Goal: Obtain resource: Obtain resource

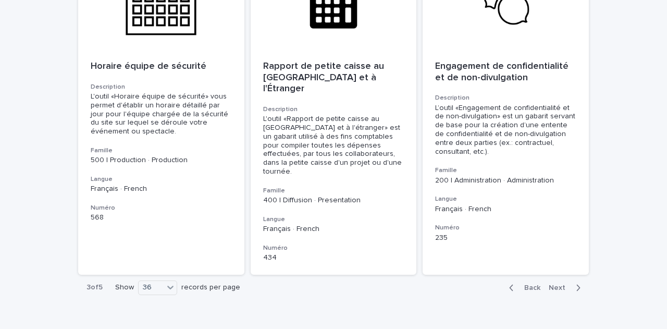
scroll to position [3784, 0]
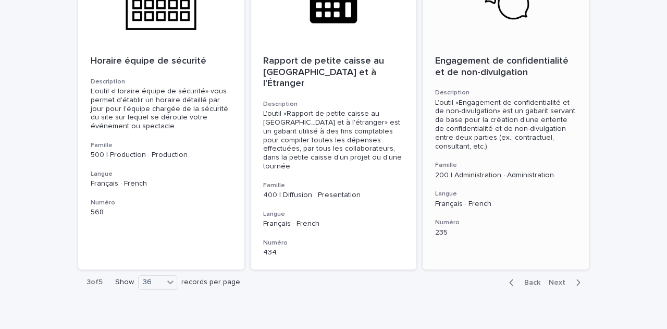
click at [495, 151] on div "Engagement de confidentialité et de non-divulgation Description L’outil «Engag…" at bounding box center [506, 146] width 166 height 206
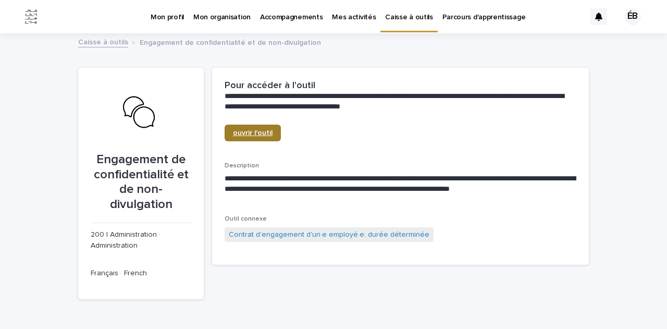
click at [258, 132] on span "ouvrir l'outil" at bounding box center [253, 132] width 40 height 7
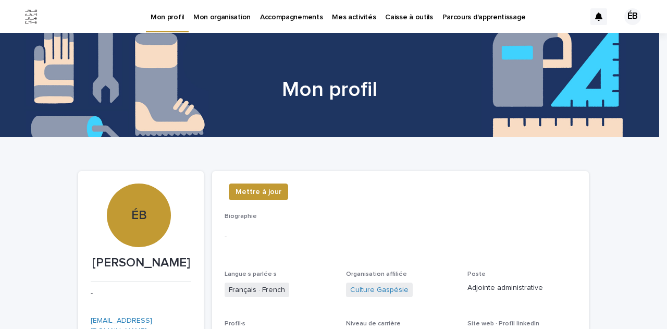
click at [395, 15] on p "Caisse à outils" at bounding box center [408, 11] width 47 height 22
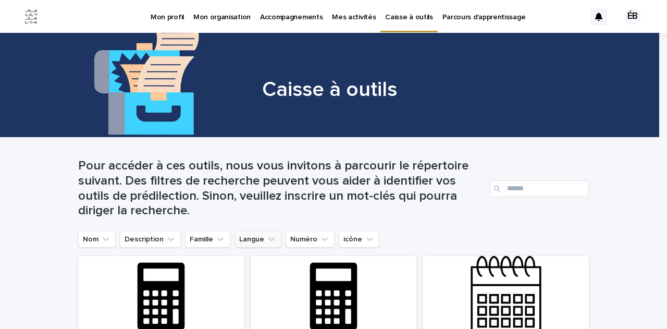
click at [247, 240] on button "Langue" at bounding box center [258, 239] width 47 height 17
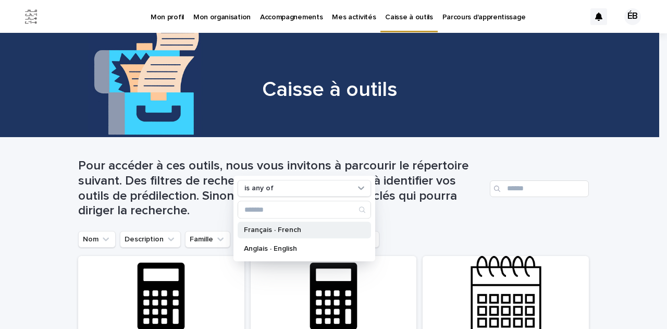
click at [262, 227] on p "Français · French" at bounding box center [299, 230] width 111 height 7
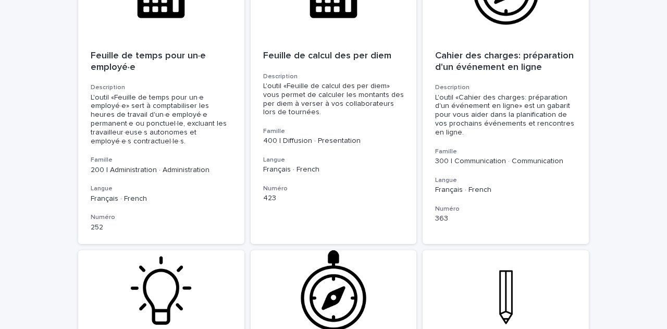
scroll to position [313, 0]
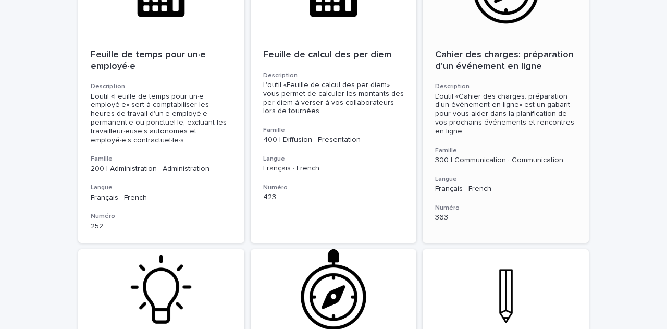
click at [439, 153] on h3 "Famille" at bounding box center [505, 151] width 141 height 8
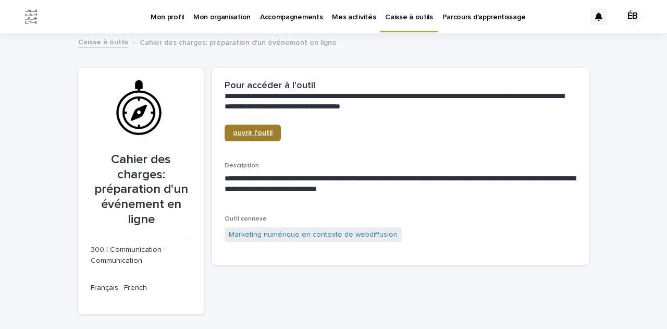
click at [252, 132] on span "ouvrir l'outil" at bounding box center [253, 132] width 40 height 7
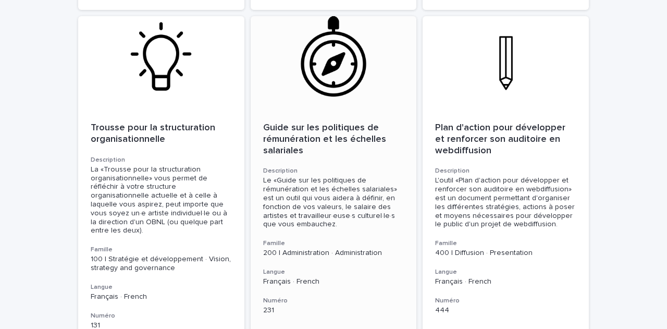
scroll to position [521, 0]
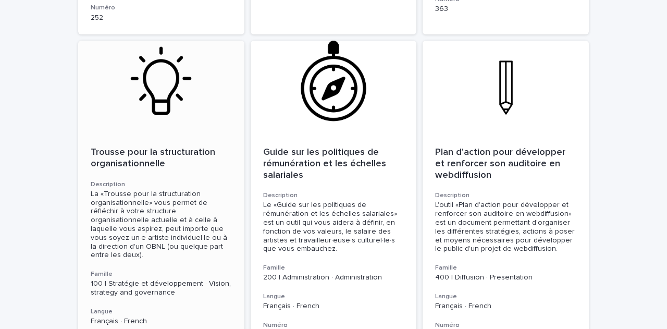
click at [162, 147] on p "Trousse pour la structuration organisationnelle" at bounding box center [161, 158] width 141 height 22
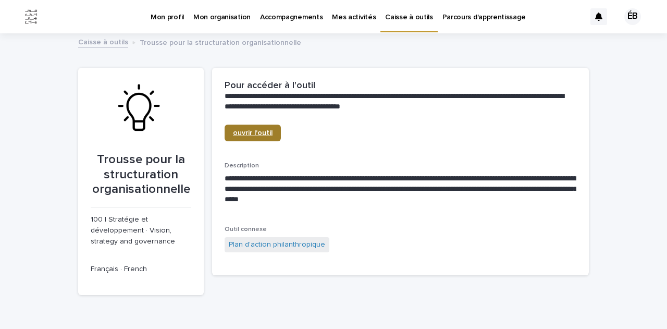
click at [246, 133] on span "ouvrir l'outil" at bounding box center [253, 132] width 40 height 7
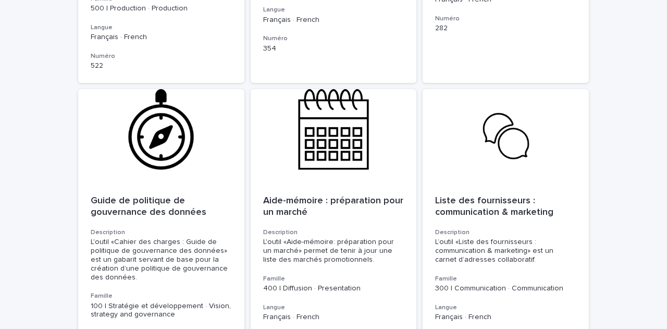
scroll to position [1460, 0]
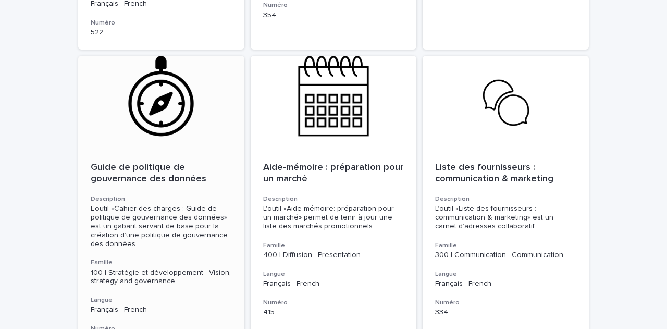
click at [168, 162] on p "Guide de politique de gouvernance des données" at bounding box center [161, 173] width 141 height 22
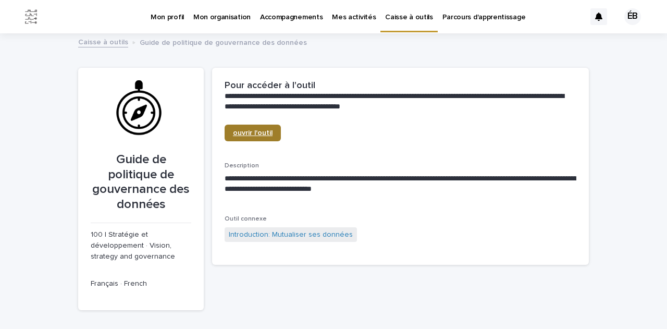
click at [255, 132] on span "ouvrir l'outil" at bounding box center [253, 132] width 40 height 7
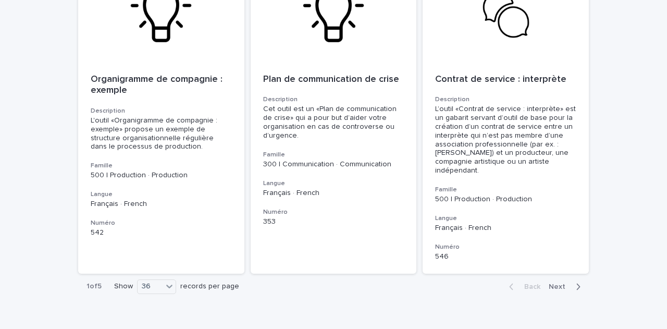
scroll to position [3711, 0]
click at [576, 282] on icon "button" at bounding box center [578, 286] width 5 height 9
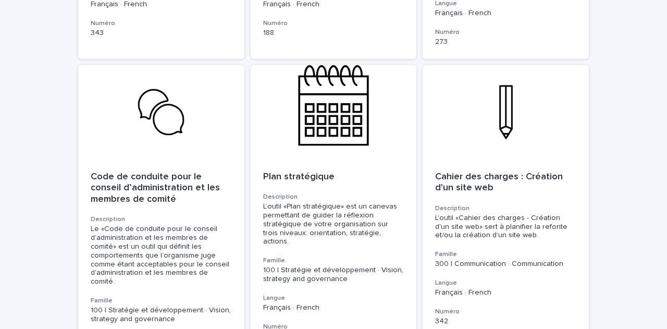
scroll to position [3076, 0]
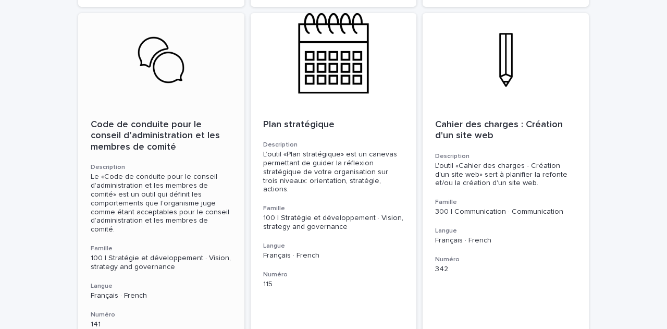
click at [170, 173] on div "Le «Code de conduite pour le conseil d’administration et les membres de comité»…" at bounding box center [161, 204] width 141 height 62
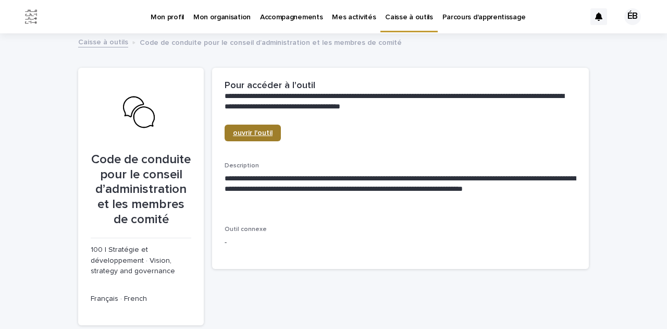
click at [241, 132] on span "ouvrir l'outil" at bounding box center [253, 132] width 40 height 7
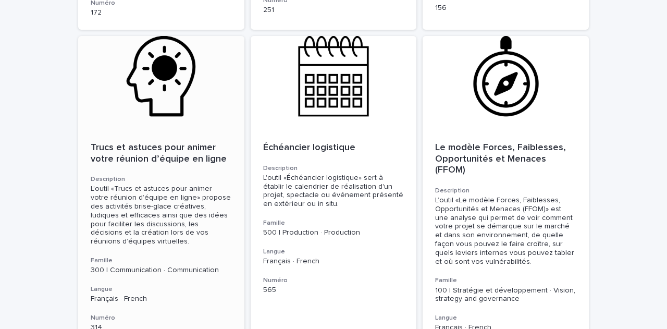
scroll to position [1773, 0]
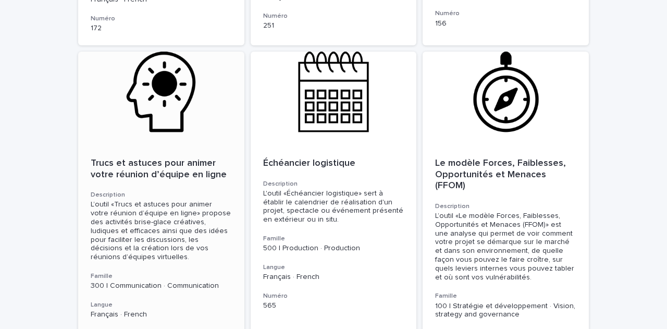
click at [156, 200] on div "L’outil «Trucs et astuces pour animer votre réunion d’équipe en ligne» propose …" at bounding box center [161, 231] width 141 height 62
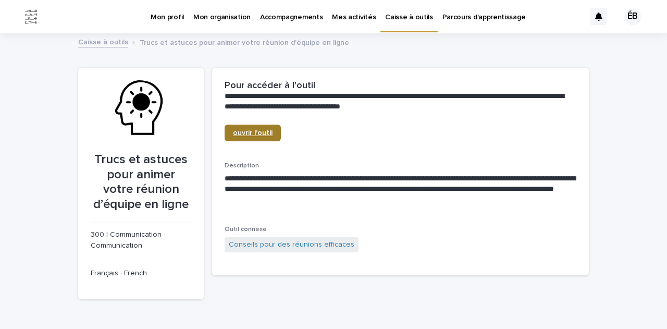
click at [243, 132] on span "ouvrir l'outil" at bounding box center [253, 132] width 40 height 7
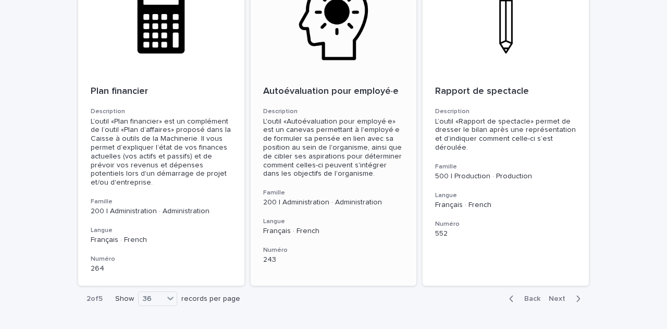
scroll to position [3767, 0]
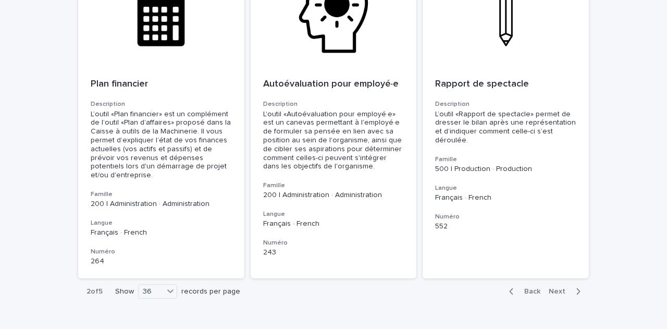
click at [576, 287] on icon "button" at bounding box center [578, 291] width 5 height 9
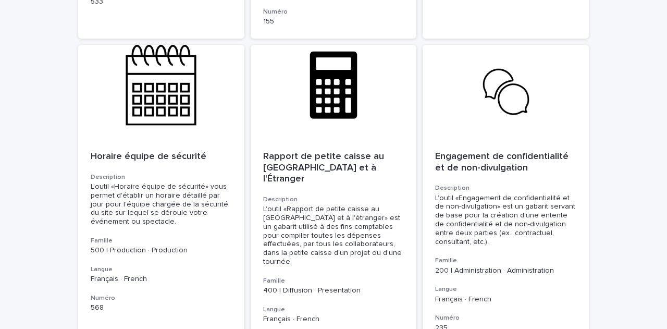
scroll to position [3754, 0]
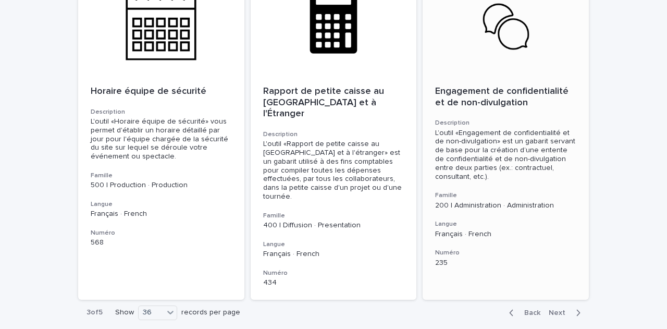
click at [469, 129] on div "L’outil «Engagement de confidentialité et de non-divulgation» est un gabarit se…" at bounding box center [505, 155] width 141 height 53
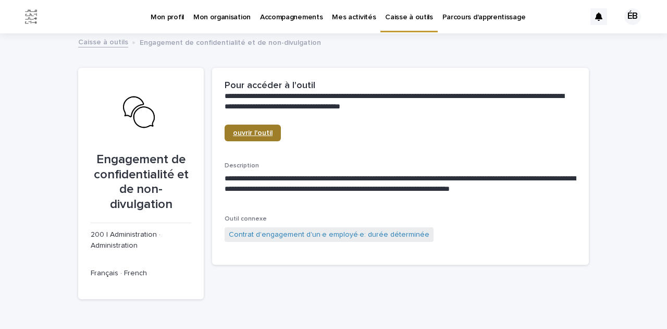
click at [252, 130] on span "ouvrir l'outil" at bounding box center [253, 132] width 40 height 7
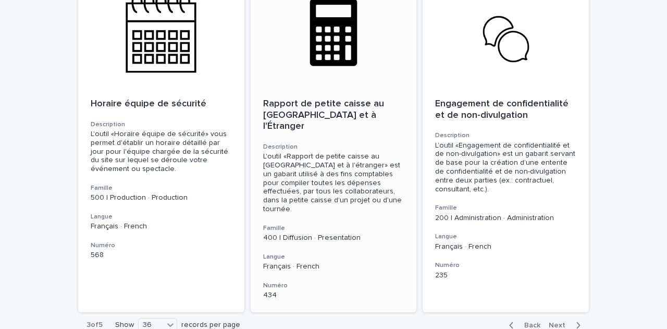
scroll to position [3784, 0]
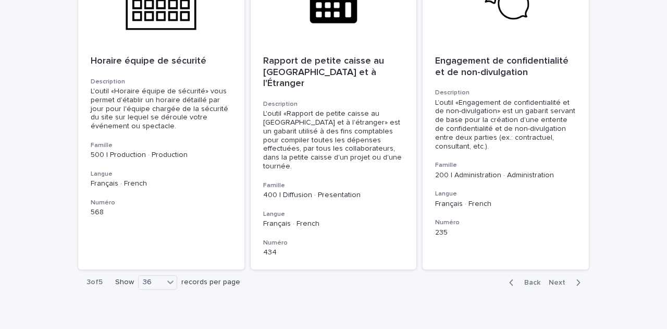
click at [576, 278] on icon "button" at bounding box center [578, 282] width 5 height 9
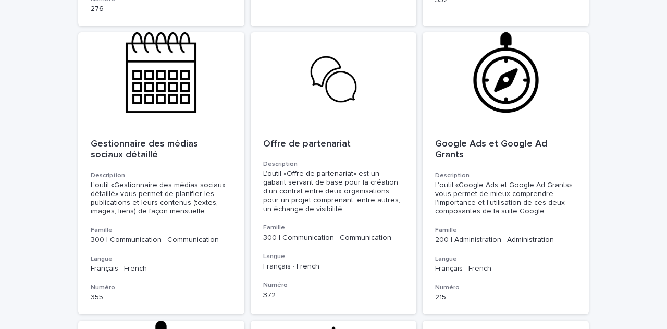
scroll to position [1825, 0]
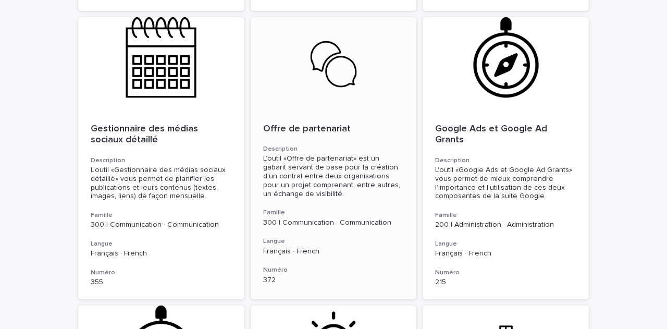
click at [338, 145] on h3 "Description" at bounding box center [333, 149] width 141 height 8
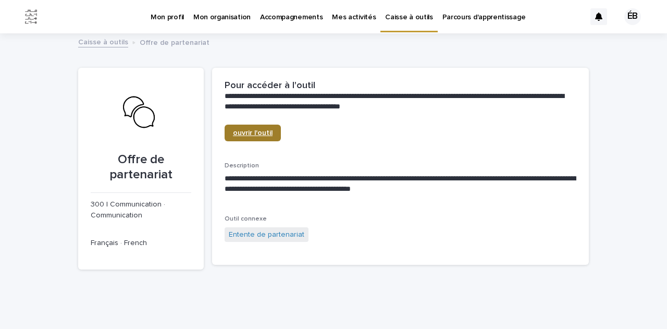
click at [245, 135] on span "ouvrir l'outil" at bounding box center [253, 132] width 40 height 7
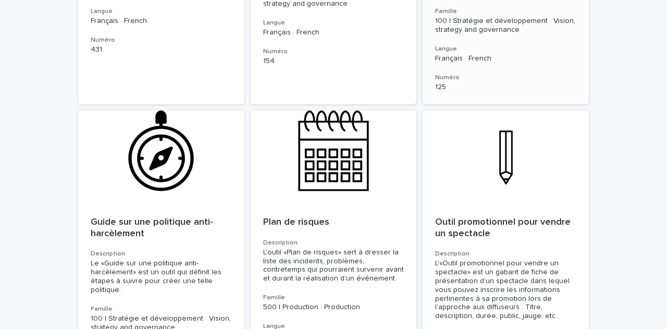
scroll to position [2659, 0]
click at [151, 249] on h3 "Description" at bounding box center [161, 253] width 141 height 8
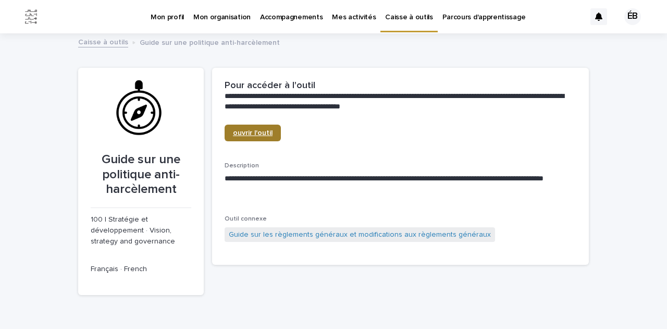
click at [234, 131] on span "ouvrir l'outil" at bounding box center [253, 132] width 40 height 7
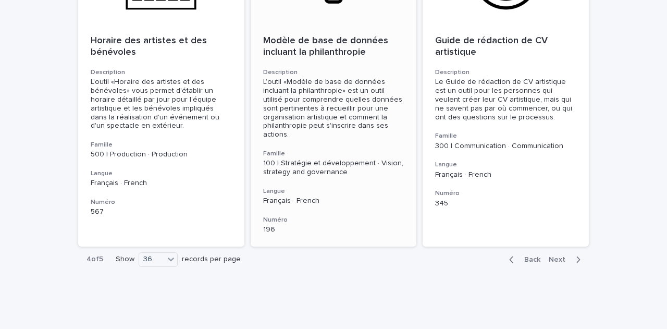
scroll to position [3793, 0]
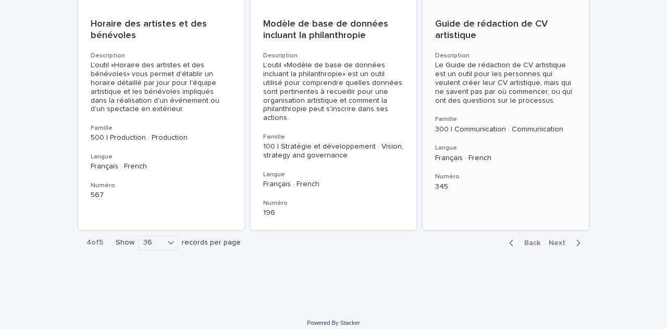
click at [500, 83] on div "Le Guide de rédaction de CV artistique est un outil pour les personnes qui veul…" at bounding box center [505, 83] width 141 height 44
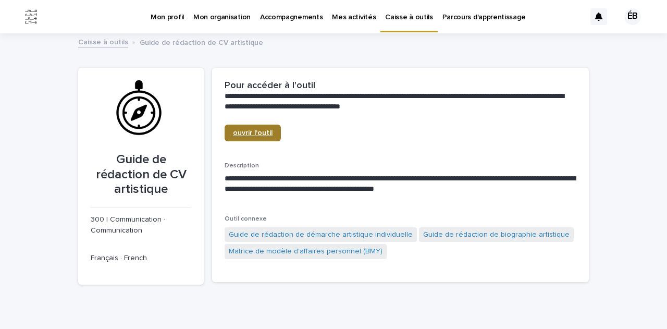
click at [252, 132] on span "ouvrir l'outil" at bounding box center [253, 132] width 40 height 7
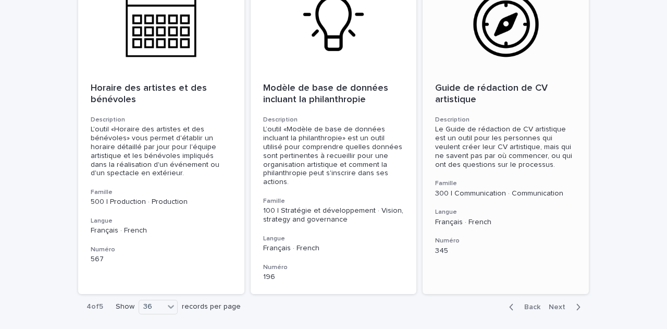
scroll to position [3793, 0]
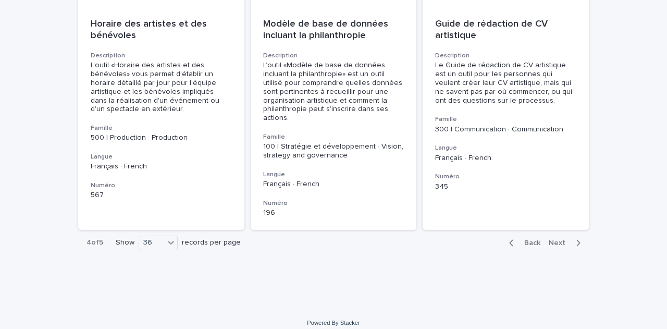
click at [576, 238] on icon "button" at bounding box center [578, 242] width 5 height 9
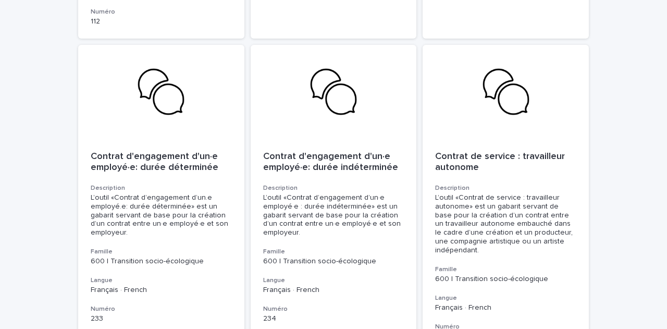
scroll to position [2231, 0]
click at [119, 181] on div "Contrat d'engagement d'un·e employé·e: durée déterminée Description L’outil «Co…" at bounding box center [161, 237] width 166 height 197
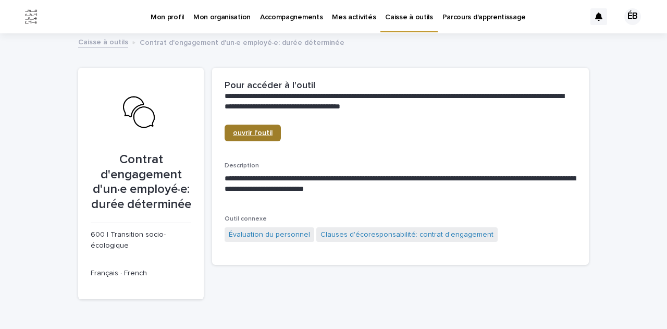
click at [257, 130] on span "ouvrir l'outil" at bounding box center [253, 132] width 40 height 7
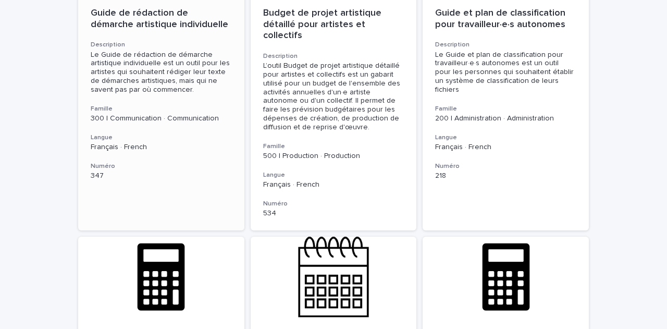
scroll to position [678, 0]
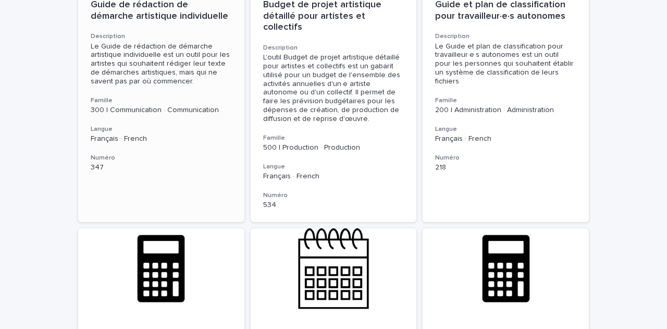
click at [124, 100] on h3 "Famille" at bounding box center [161, 100] width 141 height 8
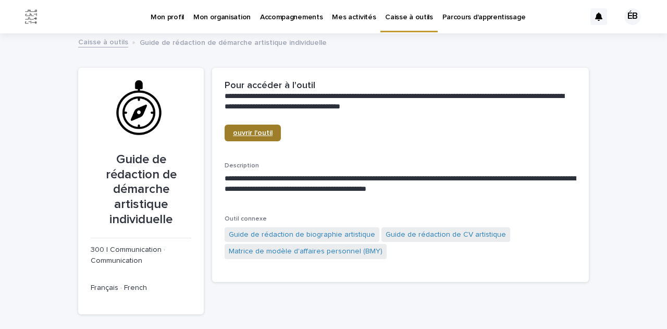
click at [254, 129] on span "ouvrir l'outil" at bounding box center [253, 132] width 40 height 7
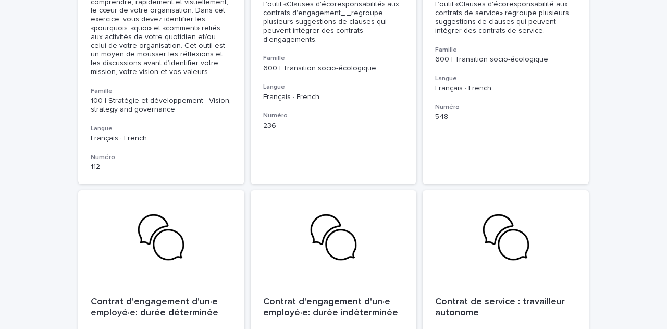
scroll to position [2242, 0]
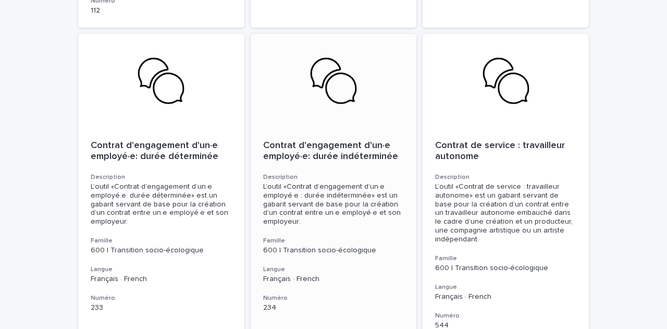
click at [352, 182] on div "L’outil «Contrat d’engagement d’un·e employé·e : durée indéterminée» est un gab…" at bounding box center [333, 204] width 141 height 44
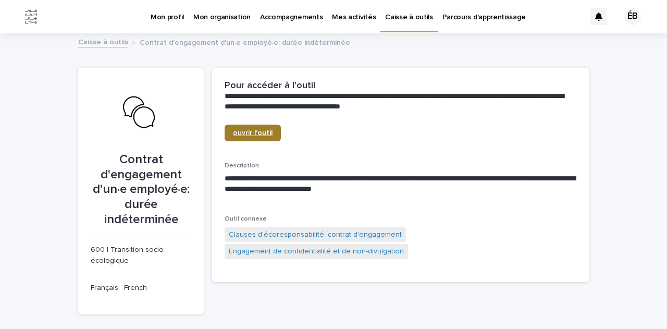
click at [254, 133] on span "ouvrir l'outil" at bounding box center [253, 132] width 40 height 7
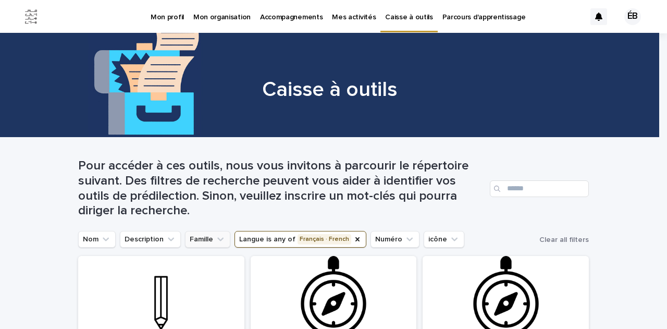
click at [217, 240] on icon "Famille" at bounding box center [220, 240] width 6 height 4
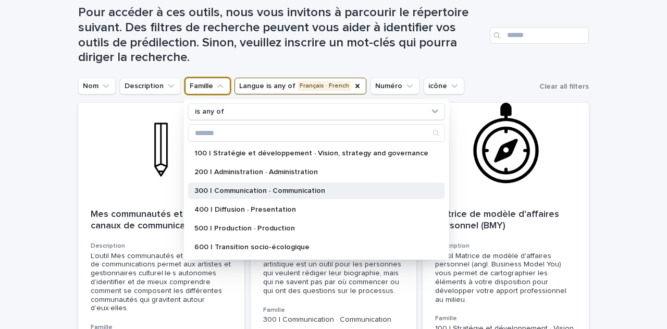
scroll to position [156, 0]
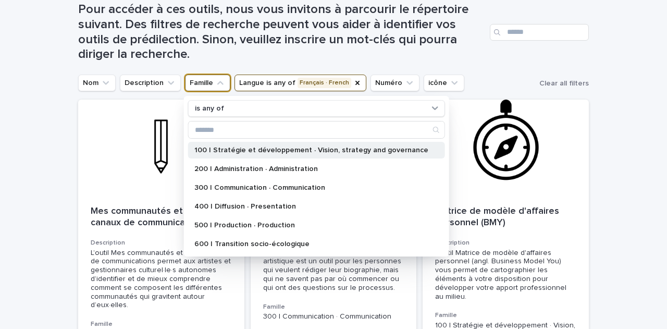
click at [241, 153] on div "100 | Stratégie et développement · Vision, strategy and governance" at bounding box center [316, 150] width 257 height 17
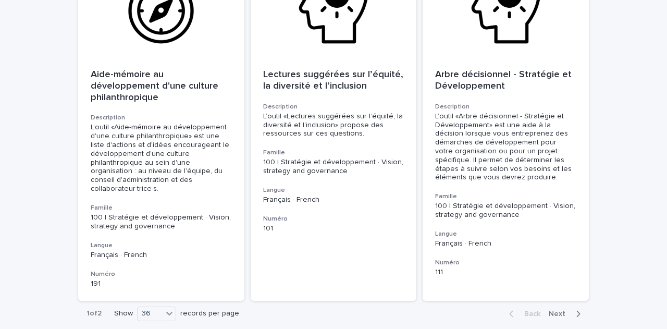
scroll to position [3963, 0]
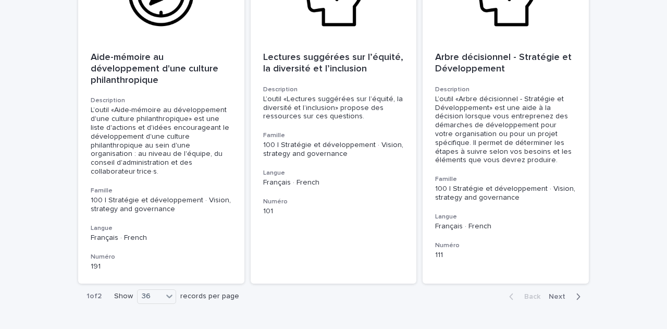
click at [554, 293] on span "Next" at bounding box center [560, 296] width 23 height 7
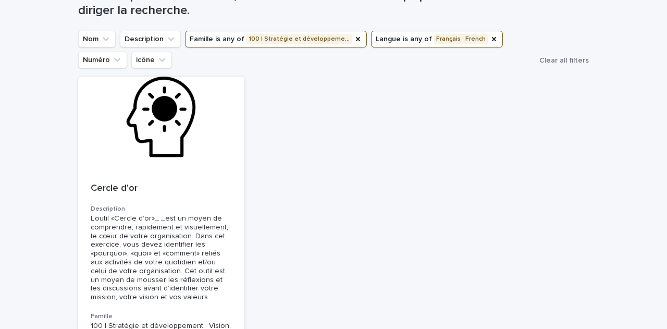
scroll to position [76, 0]
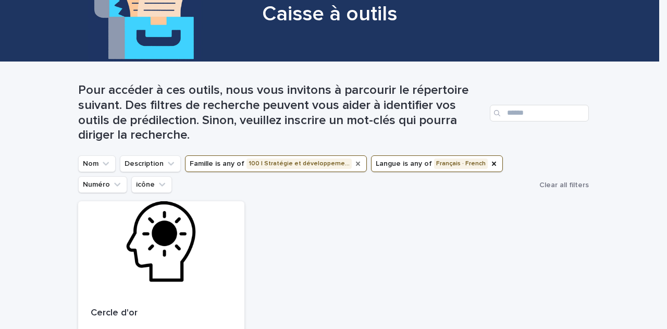
click at [356, 163] on icon "Famille" at bounding box center [358, 164] width 4 height 4
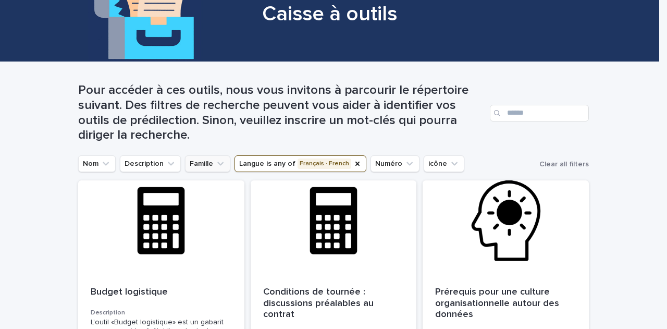
click at [217, 163] on icon "Famille" at bounding box center [220, 164] width 6 height 4
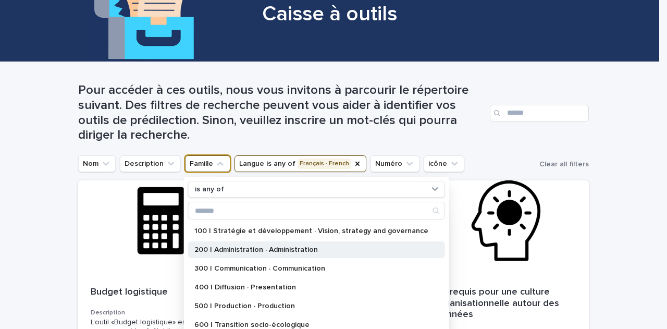
click at [237, 248] on p "200 | Administration · Administration" at bounding box center [311, 249] width 234 height 7
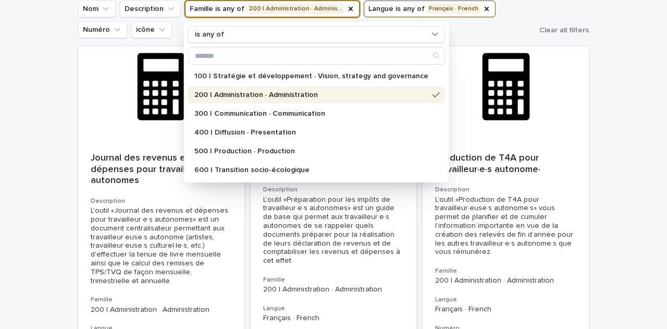
scroll to position [232, 0]
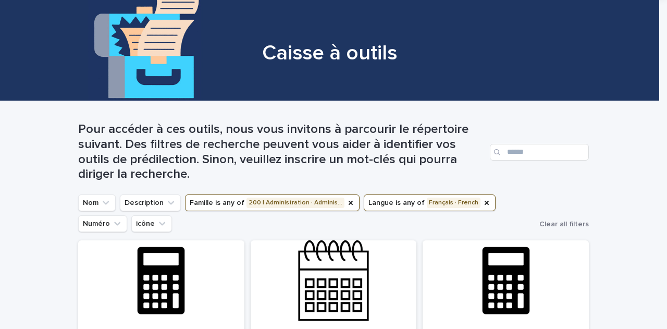
scroll to position [0, 0]
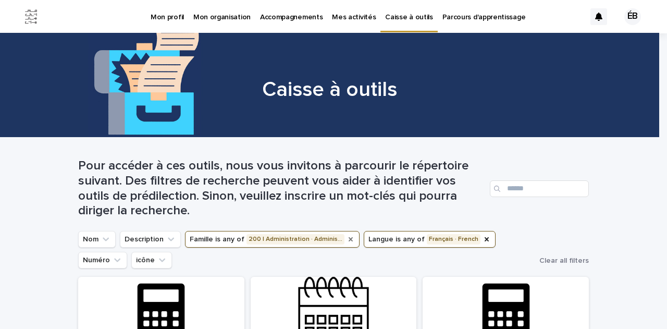
click at [349, 240] on icon "Famille" at bounding box center [351, 239] width 4 height 4
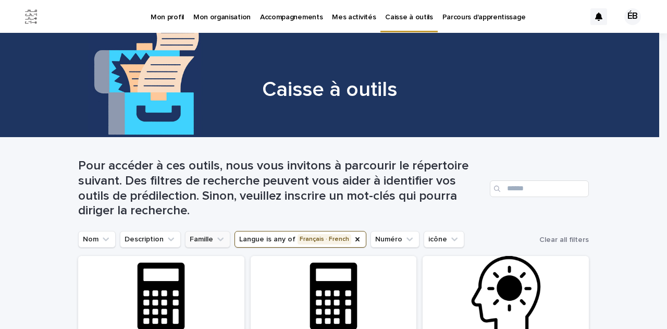
click at [201, 235] on button "Famille" at bounding box center [207, 239] width 45 height 17
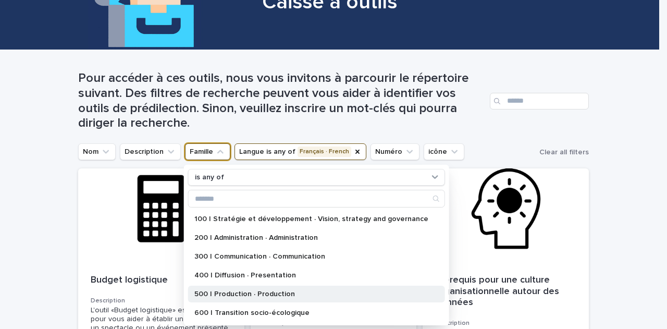
scroll to position [104, 0]
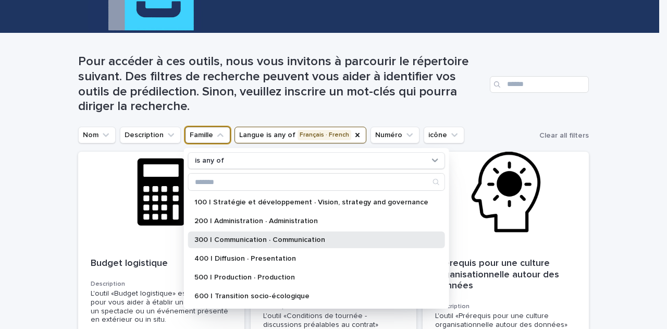
click at [224, 242] on p "300 | Communication · Communication" at bounding box center [311, 239] width 234 height 7
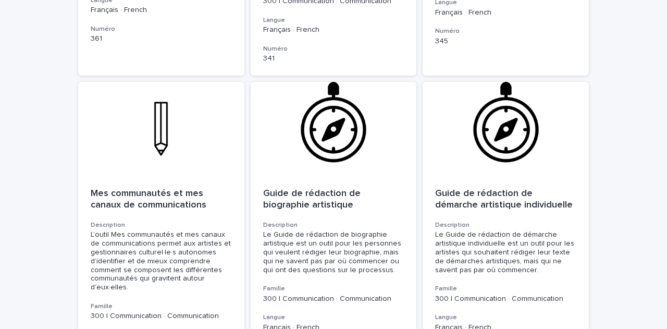
scroll to position [2972, 0]
